Goal: Transaction & Acquisition: Purchase product/service

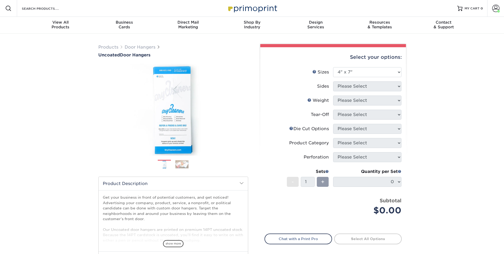
select select "4.00x7.00"
click at [362, 72] on select "Please Select 3.5" x 8.5" 3.5" x 11" 4" x 7" 4.25" x 11" 4.25" x 11"" at bounding box center [367, 72] width 68 height 10
click at [333, 67] on select "Please Select 3.5" x 8.5" 3.5" x 11" 4" x 7" 4.25" x 11" 4.25" x 11"" at bounding box center [367, 72] width 68 height 10
click at [375, 188] on div "Quantity per Set 0 (Price includes envelopes)" at bounding box center [367, 181] width 68 height 24
click at [396, 72] on select "Please Select 3.5" x 8.5" 3.5" x 11" 4" x 7" 4.25" x 11" 4.25" x 11"" at bounding box center [367, 72] width 68 height 10
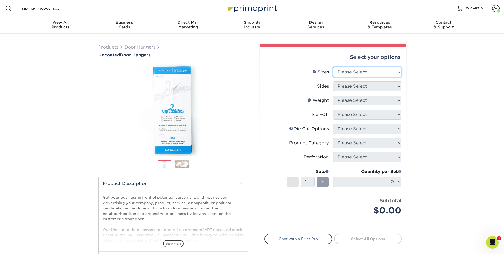
select select "4.00x7.00"
click at [333, 67] on select "Please Select 3.5" x 8.5" 3.5" x 11" 4" x 7" 4.25" x 11" 4.25" x 11"" at bounding box center [367, 72] width 68 height 10
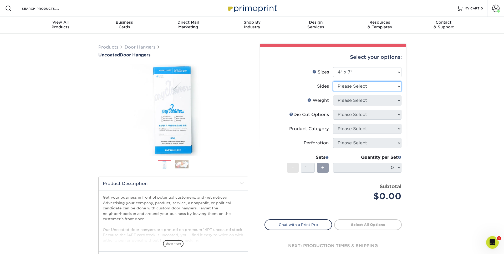
click at [383, 88] on select "Please Select Print Both Sides Print Front Only" at bounding box center [367, 86] width 68 height 10
select select "13abbda7-1d64-4f25-8bb2-c179b224825d"
click at [333, 81] on select "Please Select Print Both Sides Print Front Only" at bounding box center [367, 86] width 68 height 10
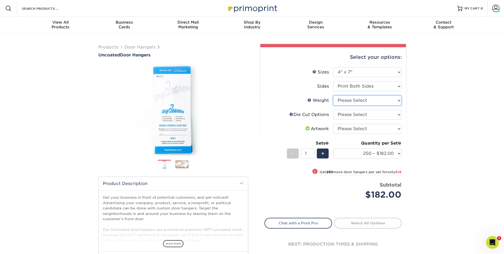
click at [375, 102] on select "Please Select 14PT Uncoated" at bounding box center [367, 101] width 68 height 10
select select "14PT Uncoated"
click at [333, 96] on select "Please Select 14PT Uncoated" at bounding box center [367, 101] width 68 height 10
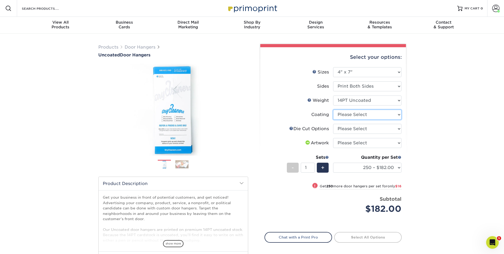
click at [369, 116] on select at bounding box center [367, 115] width 68 height 10
select select "3e7618de-abca-4bda-9f97-8b9129e913d8"
click at [333, 110] on select at bounding box center [367, 115] width 68 height 10
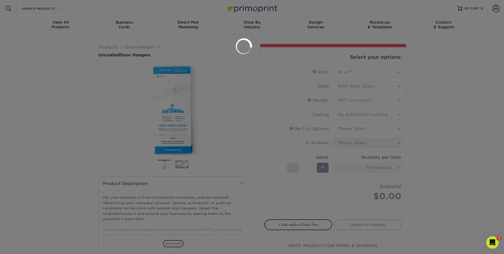
click at [366, 124] on div at bounding box center [252, 127] width 504 height 254
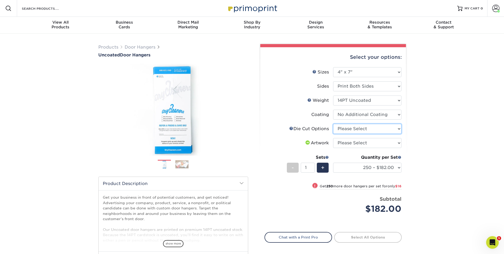
click at [365, 129] on select "Please Select Standard Die Cut Arch Die Cut Starburst Die Cut" at bounding box center [367, 129] width 68 height 10
select select "fe6a4ed8-5803-433c-b773-a25a7b955e98"
click at [333, 124] on select "Please Select Standard Die Cut Arch Die Cut Starburst Die Cut" at bounding box center [367, 129] width 68 height 10
click at [369, 142] on select "Please Select I will upload files I need a design - $100" at bounding box center [367, 143] width 68 height 10
select select "upload"
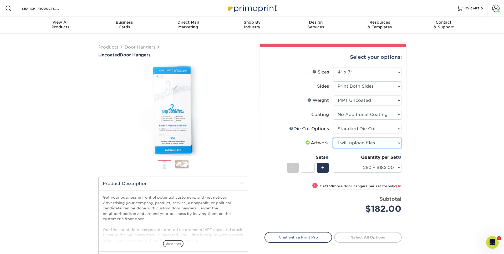
click at [333, 138] on select "Please Select I will upload files I need a design - $100" at bounding box center [367, 143] width 68 height 10
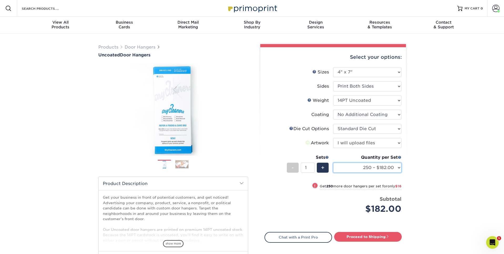
click at [383, 169] on select "250 – $182.00 500 – $198.00 1000 – $233.00 2500 – $358.00 5000 – $577.00 10000 …" at bounding box center [367, 168] width 68 height 10
select select "1000 – $233.00"
click at [333, 163] on select "250 – $182.00 500 – $198.00 1000 – $233.00 2500 – $358.00 5000 – $577.00 10000 …" at bounding box center [367, 168] width 68 height 10
